Goal: Transaction & Acquisition: Purchase product/service

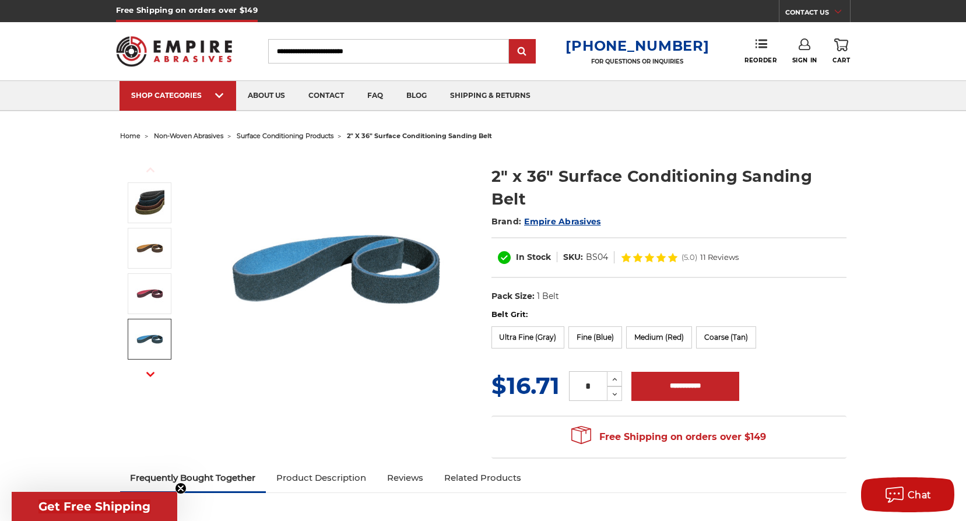
click at [286, 139] on span "surface conditioning products" at bounding box center [285, 136] width 97 height 8
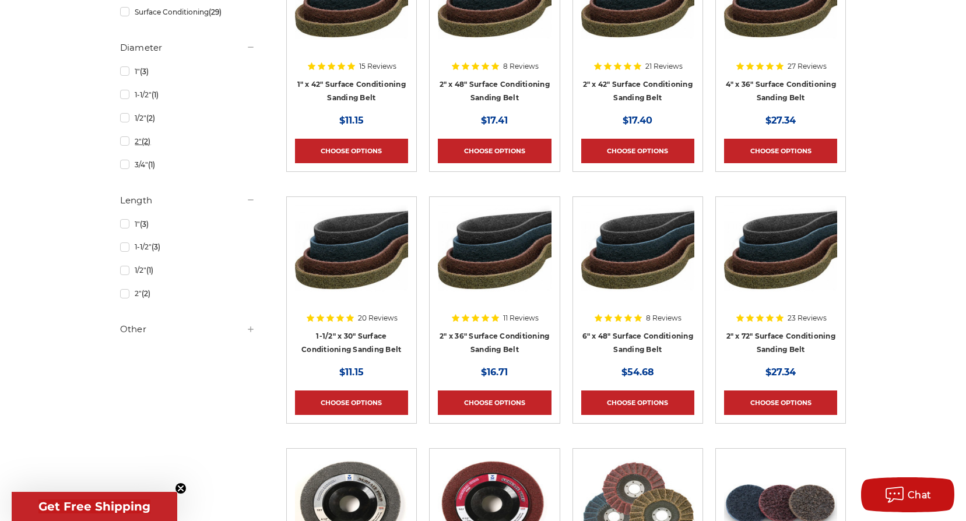
scroll to position [583, 0]
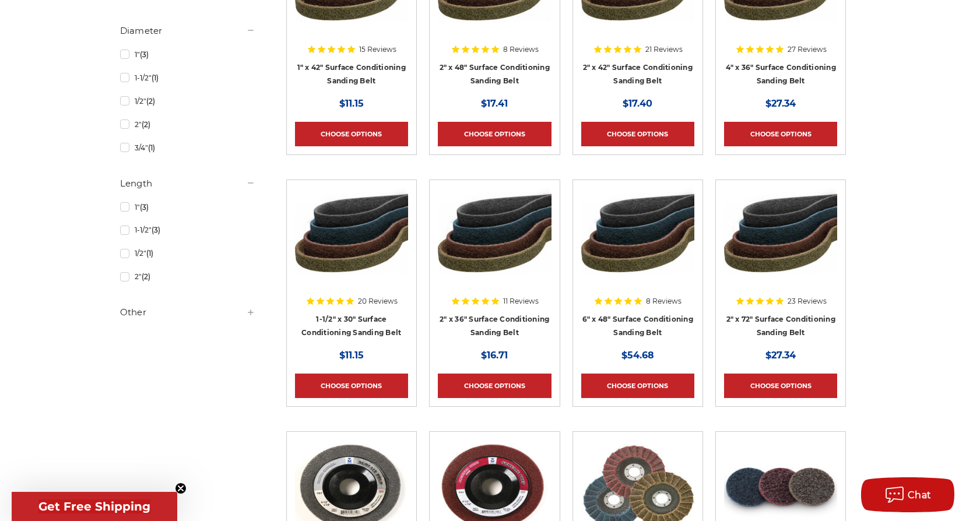
click at [135, 316] on h5 "Other" at bounding box center [187, 312] width 135 height 14
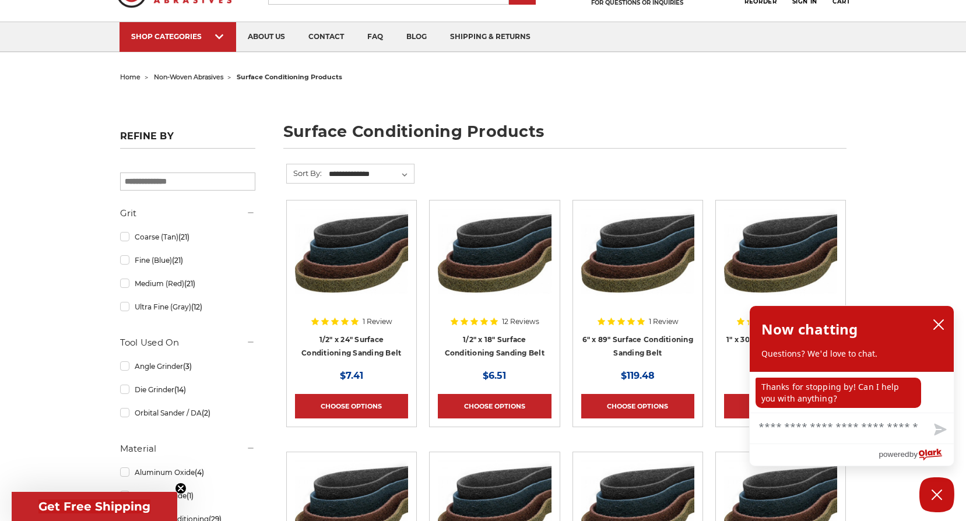
scroll to position [58, 0]
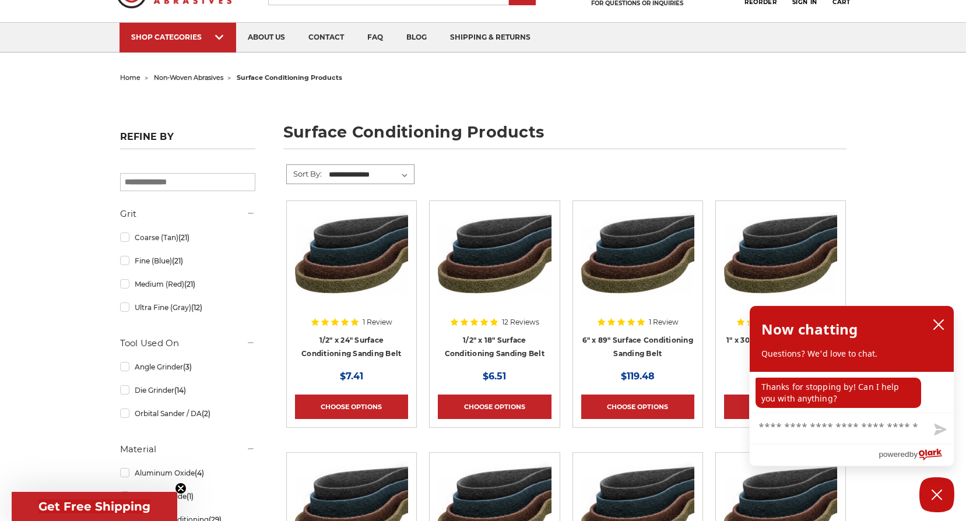
click at [409, 176] on select "**********" at bounding box center [370, 174] width 87 height 17
click at [579, 170] on form "**********" at bounding box center [566, 182] width 560 height 36
click at [940, 324] on icon "close chatbox" at bounding box center [938, 324] width 9 height 9
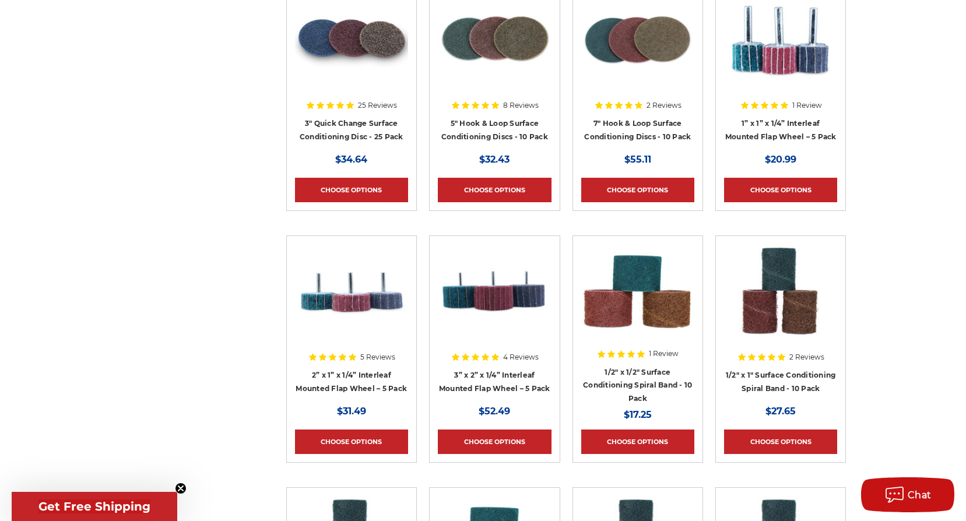
scroll to position [1632, 0]
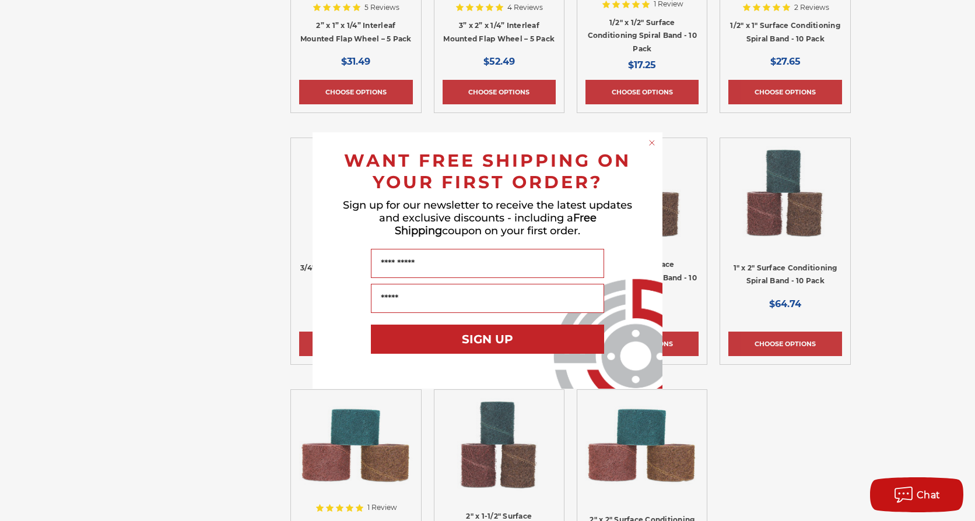
click at [649, 142] on circle "Close dialog" at bounding box center [652, 143] width 11 height 11
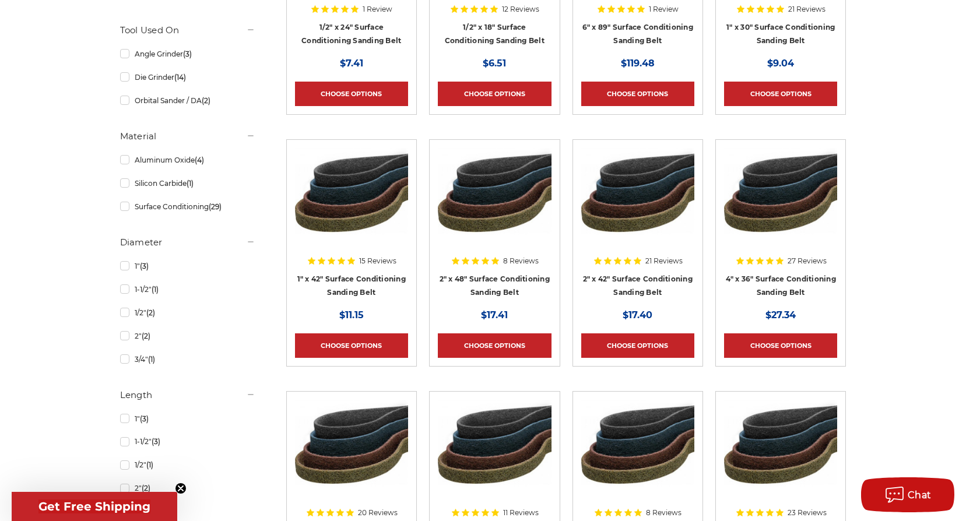
scroll to position [583, 0]
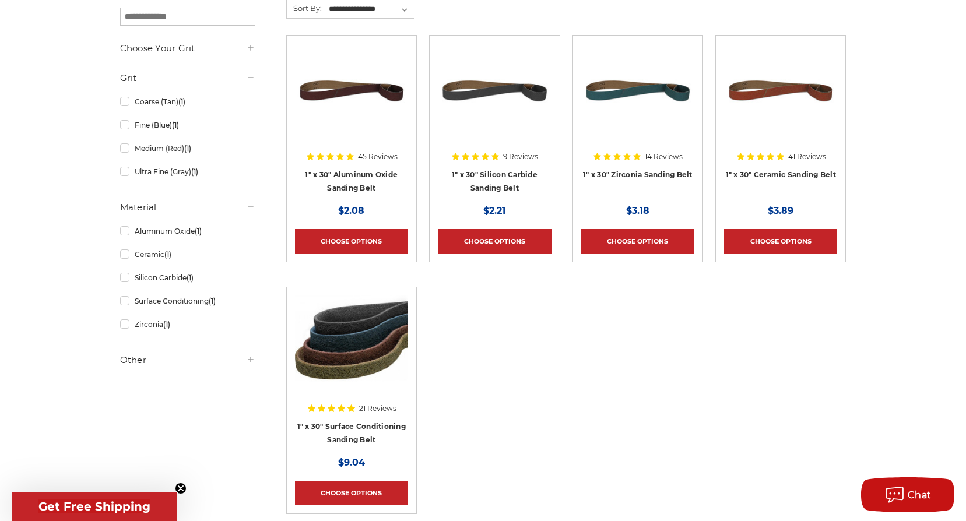
scroll to position [233, 0]
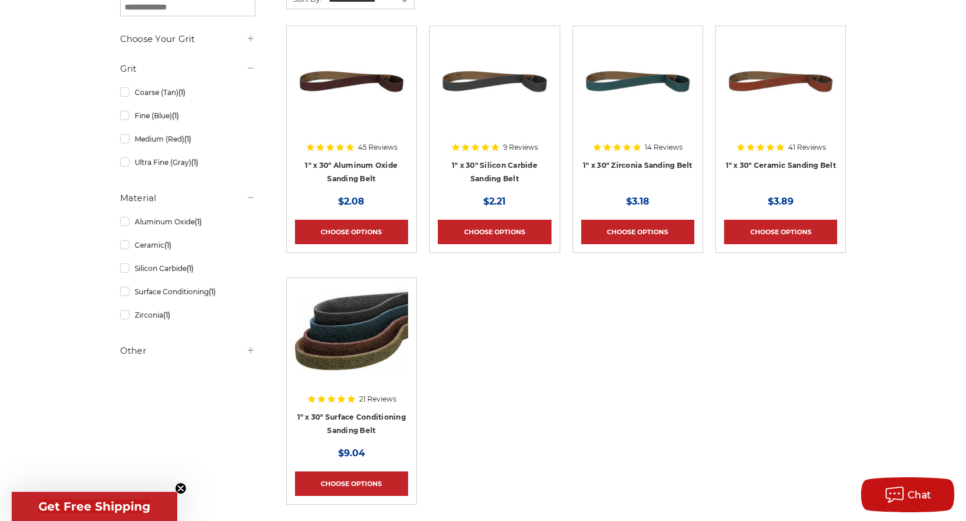
click at [357, 410] on div at bounding box center [351, 360] width 113 height 149
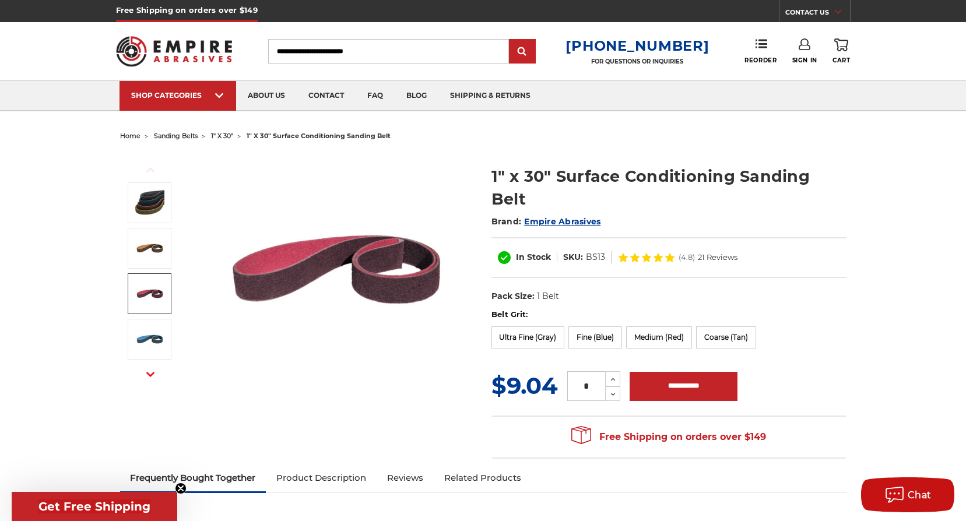
click at [344, 465] on link "Product Description" at bounding box center [321, 478] width 111 height 26
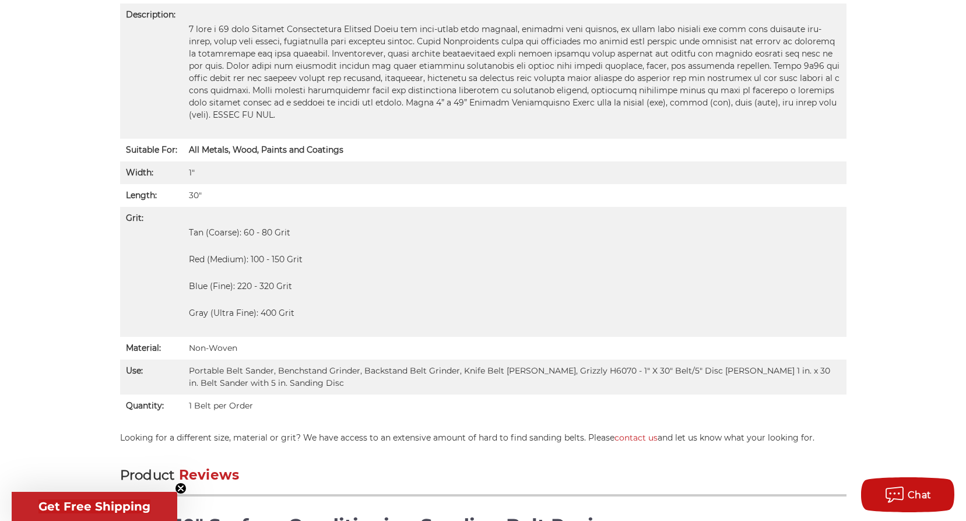
scroll to position [861, 0]
